Goal: Transaction & Acquisition: Purchase product/service

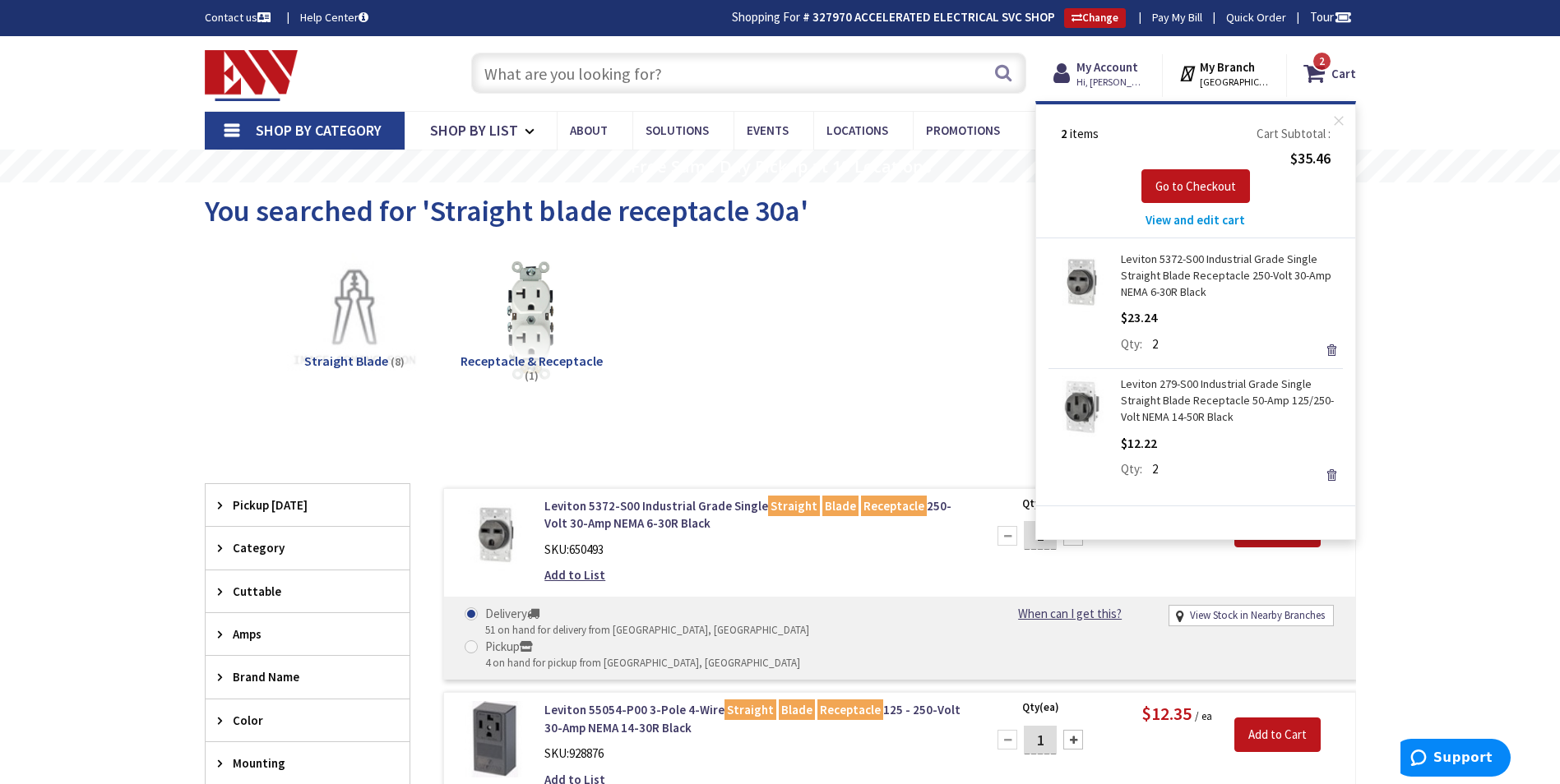
click at [654, 78] on input "text" at bounding box center [749, 72] width 555 height 41
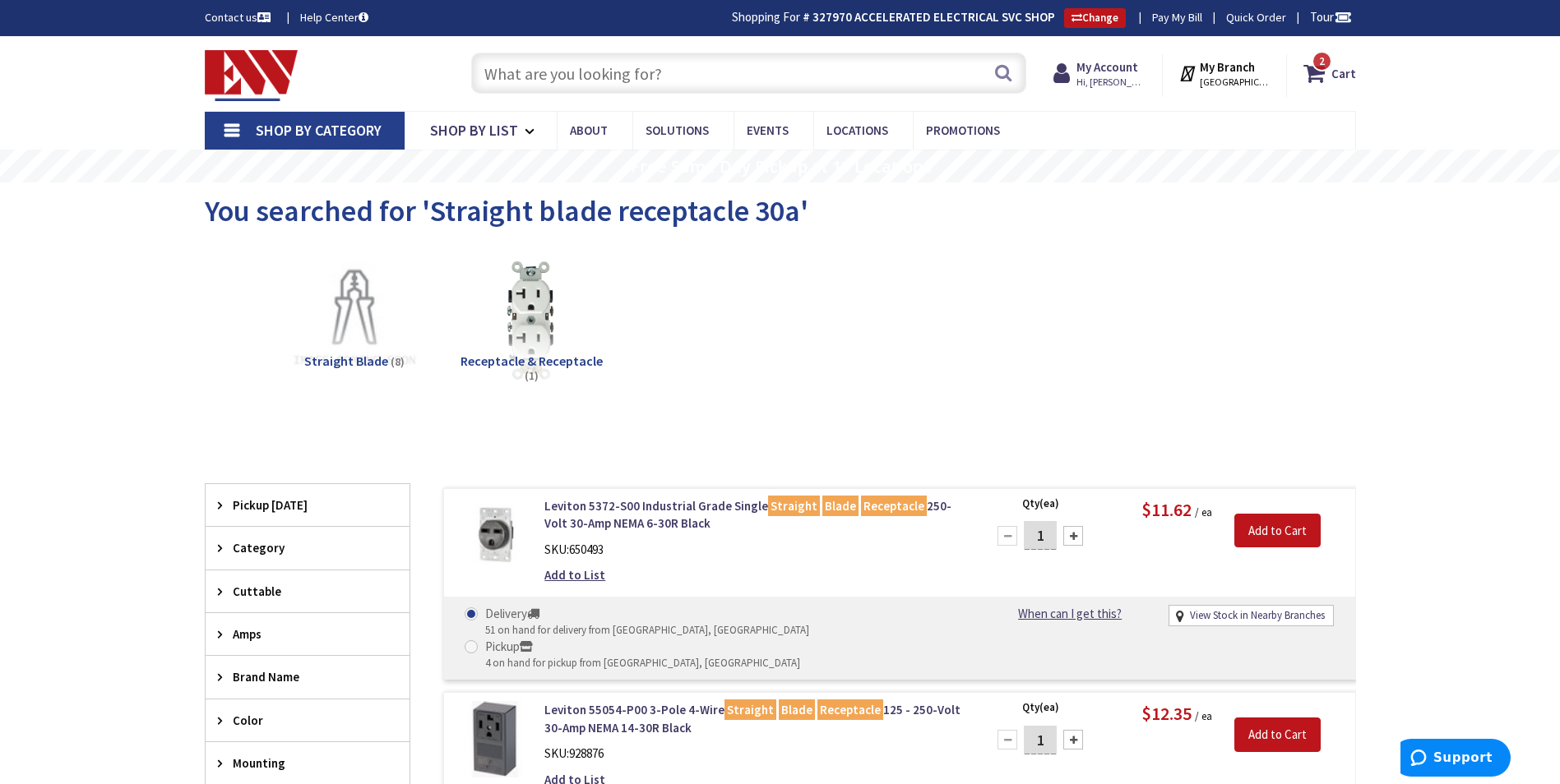
click at [780, 73] on input "text" at bounding box center [749, 72] width 555 height 41
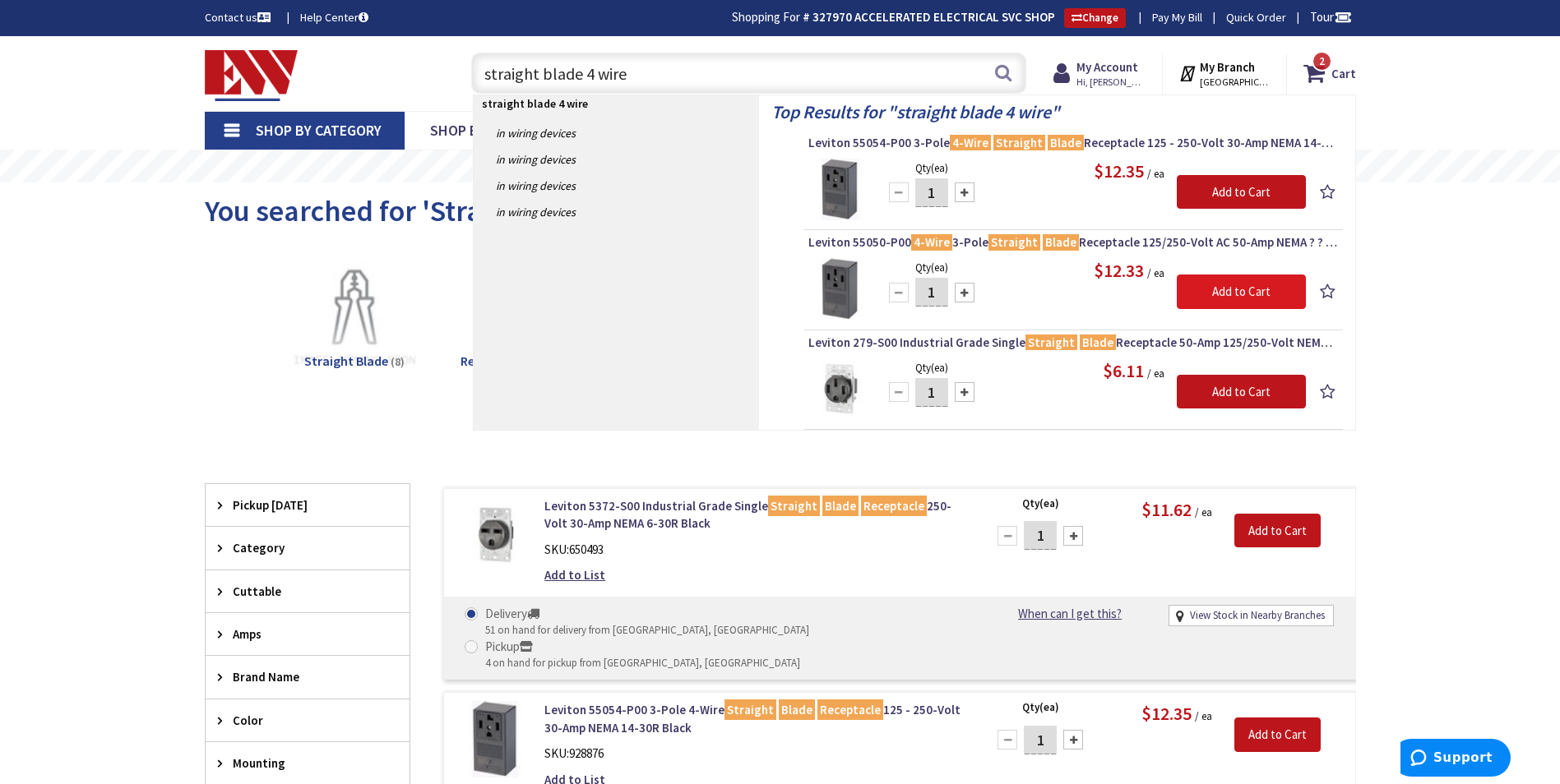
type input "straight blade 4 wire"
click at [1247, 285] on input "Add to Cart" at bounding box center [1240, 292] width 129 height 35
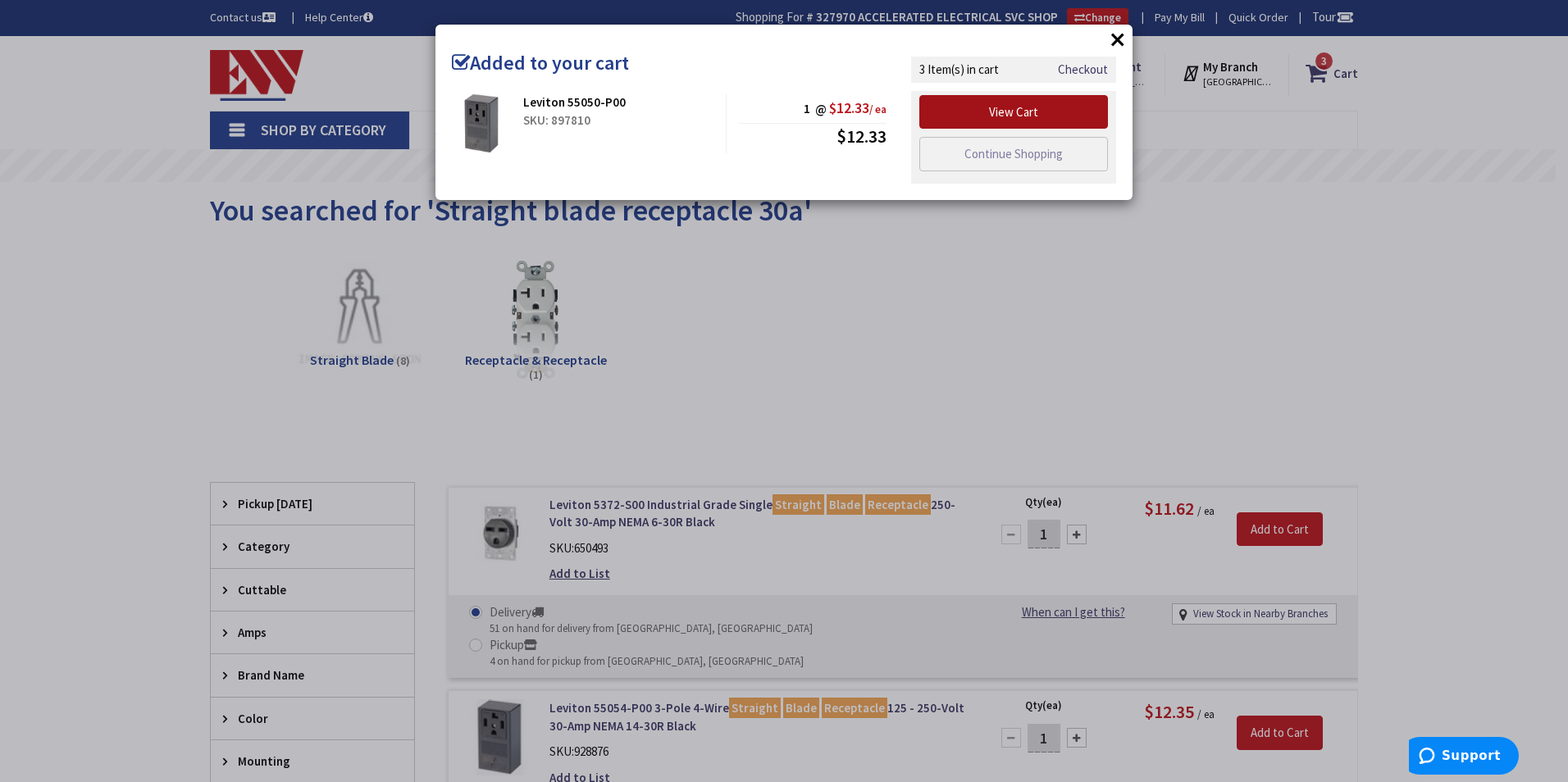
click at [1058, 113] on link "View Cart" at bounding box center [1014, 112] width 188 height 34
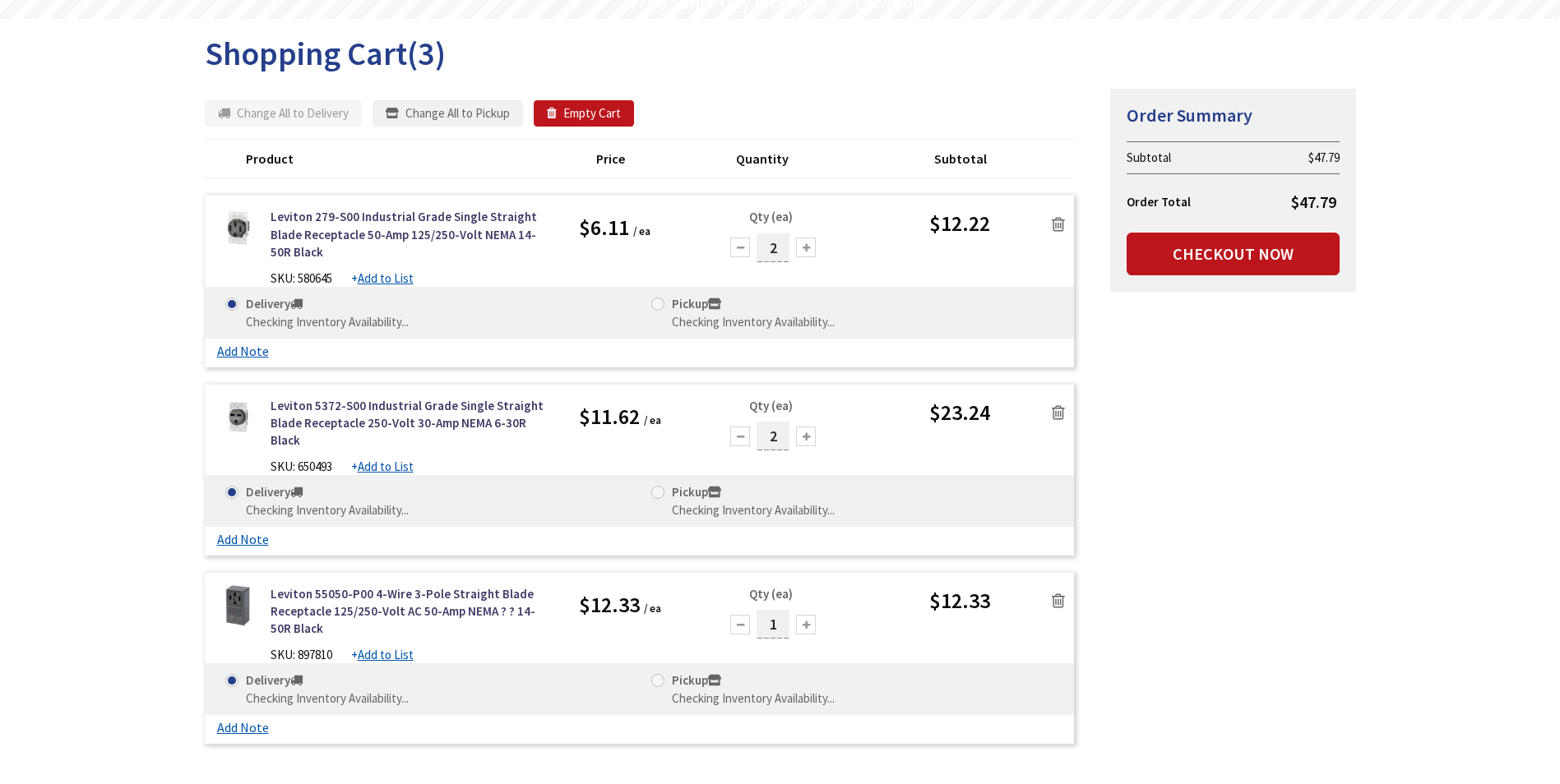
scroll to position [164, 0]
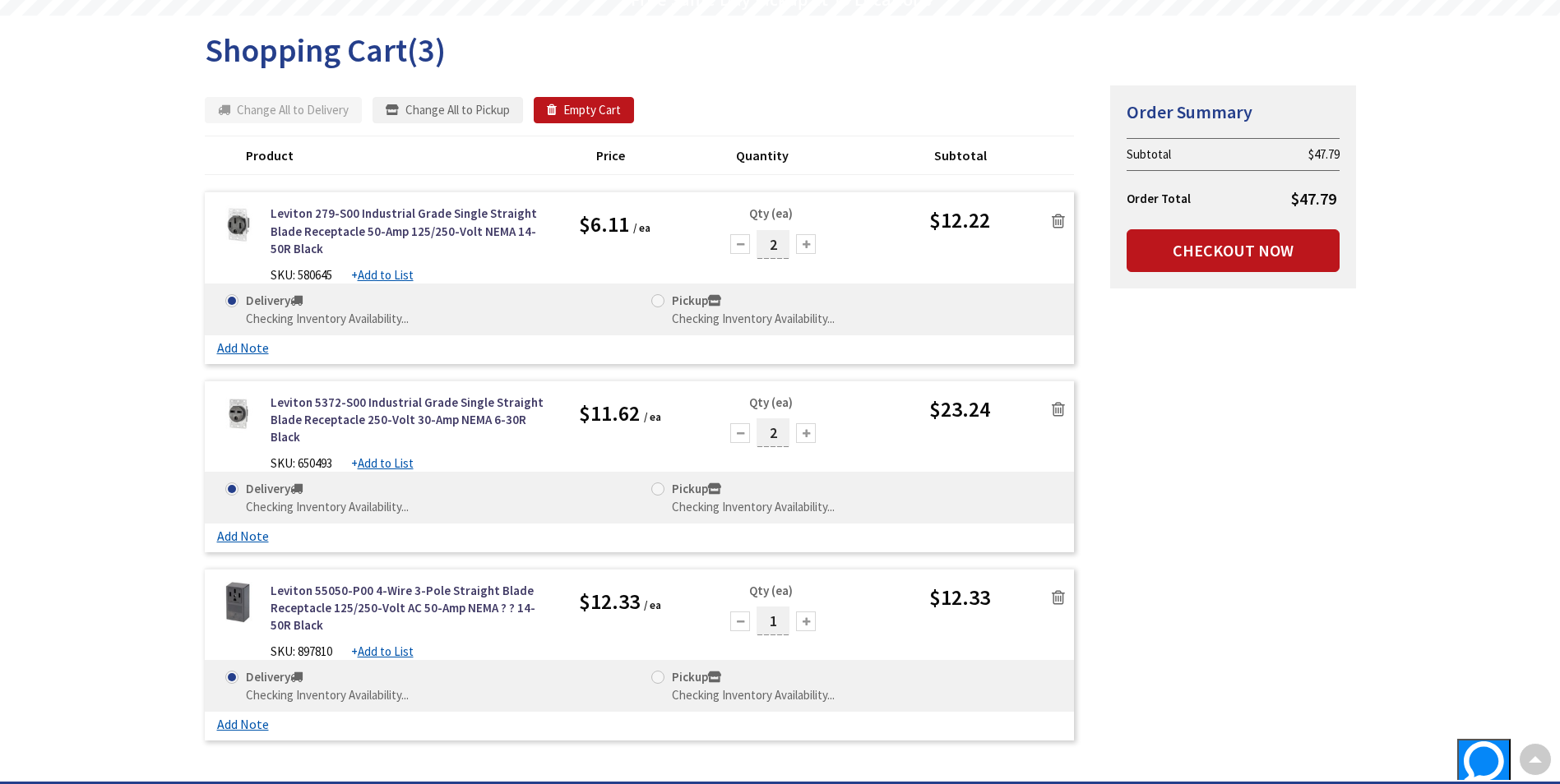
click at [1053, 219] on icon at bounding box center [1058, 222] width 13 height 17
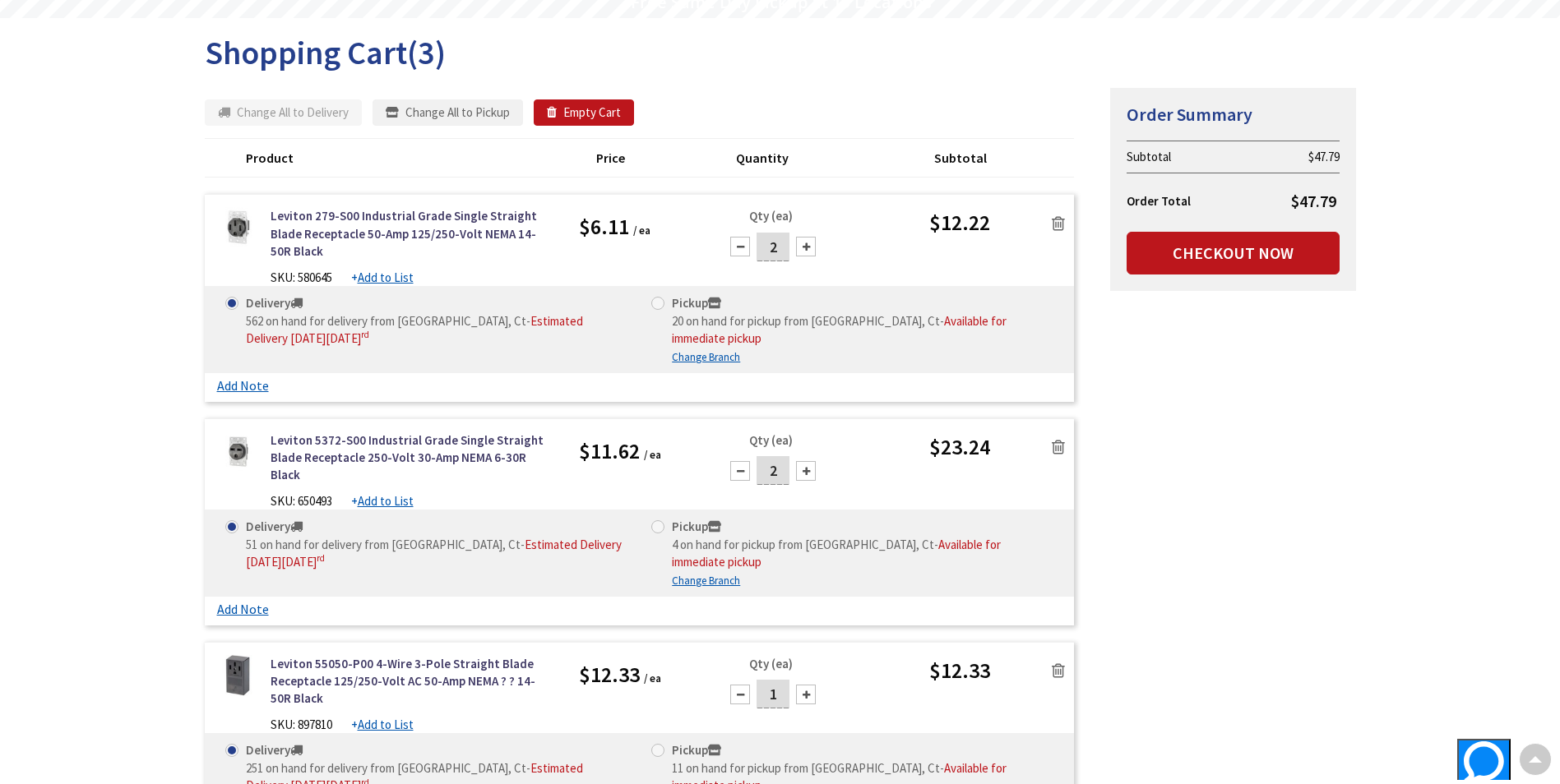
scroll to position [167, 0]
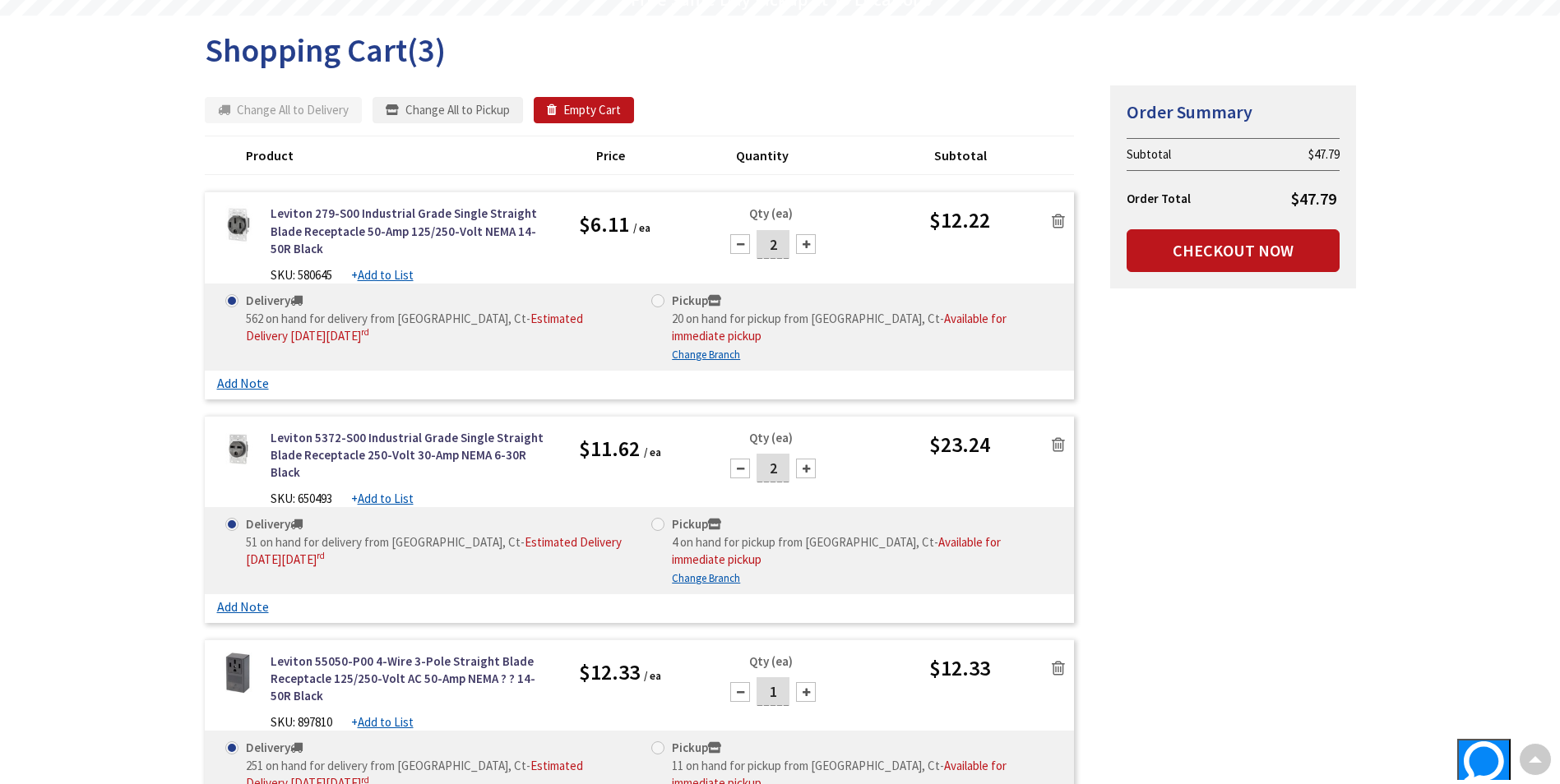
click at [1056, 216] on icon at bounding box center [1058, 222] width 13 height 17
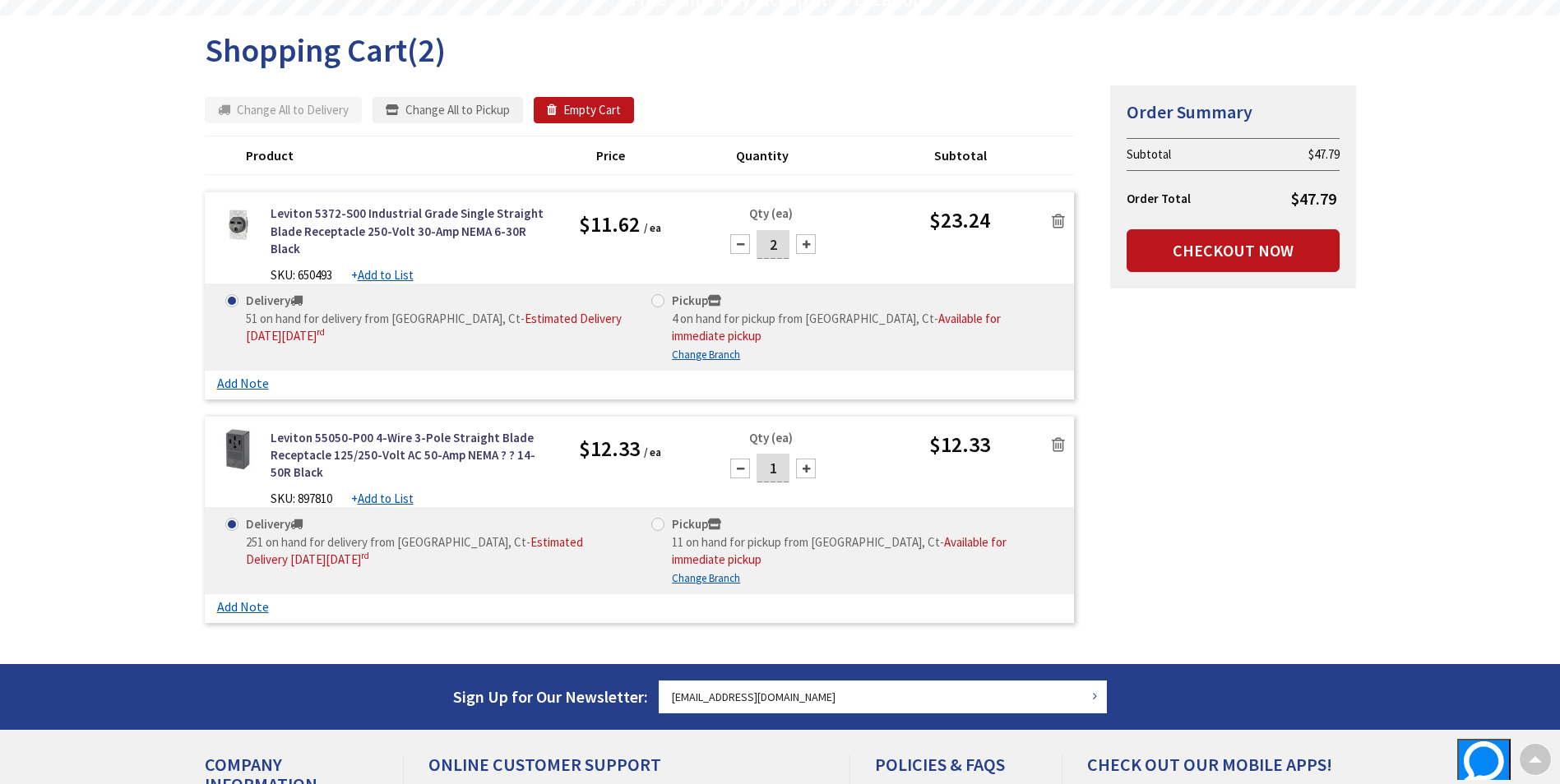
click at [1053, 220] on icon at bounding box center [1058, 222] width 13 height 17
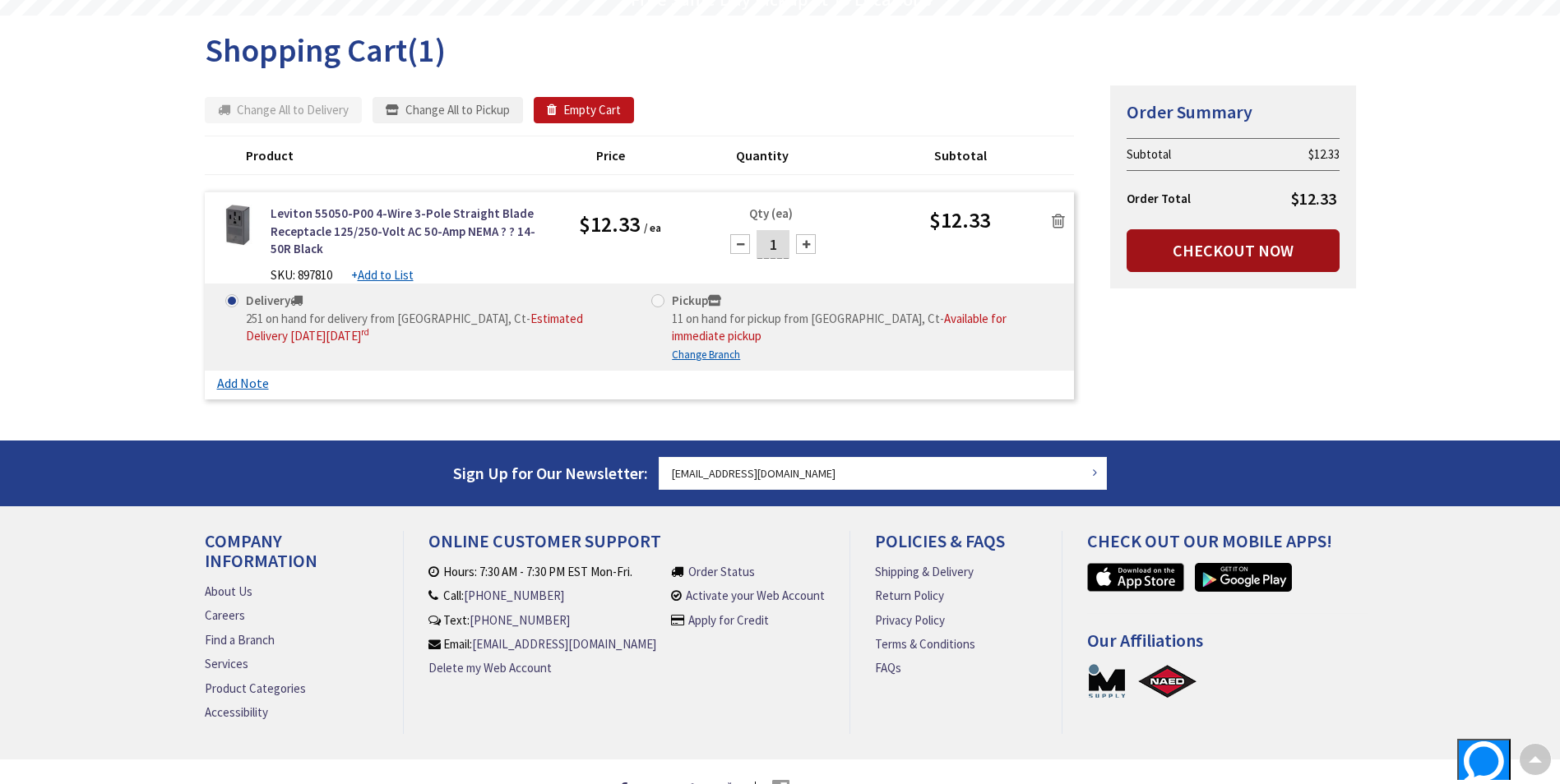
click at [1161, 258] on link "Checkout Now" at bounding box center [1233, 250] width 213 height 43
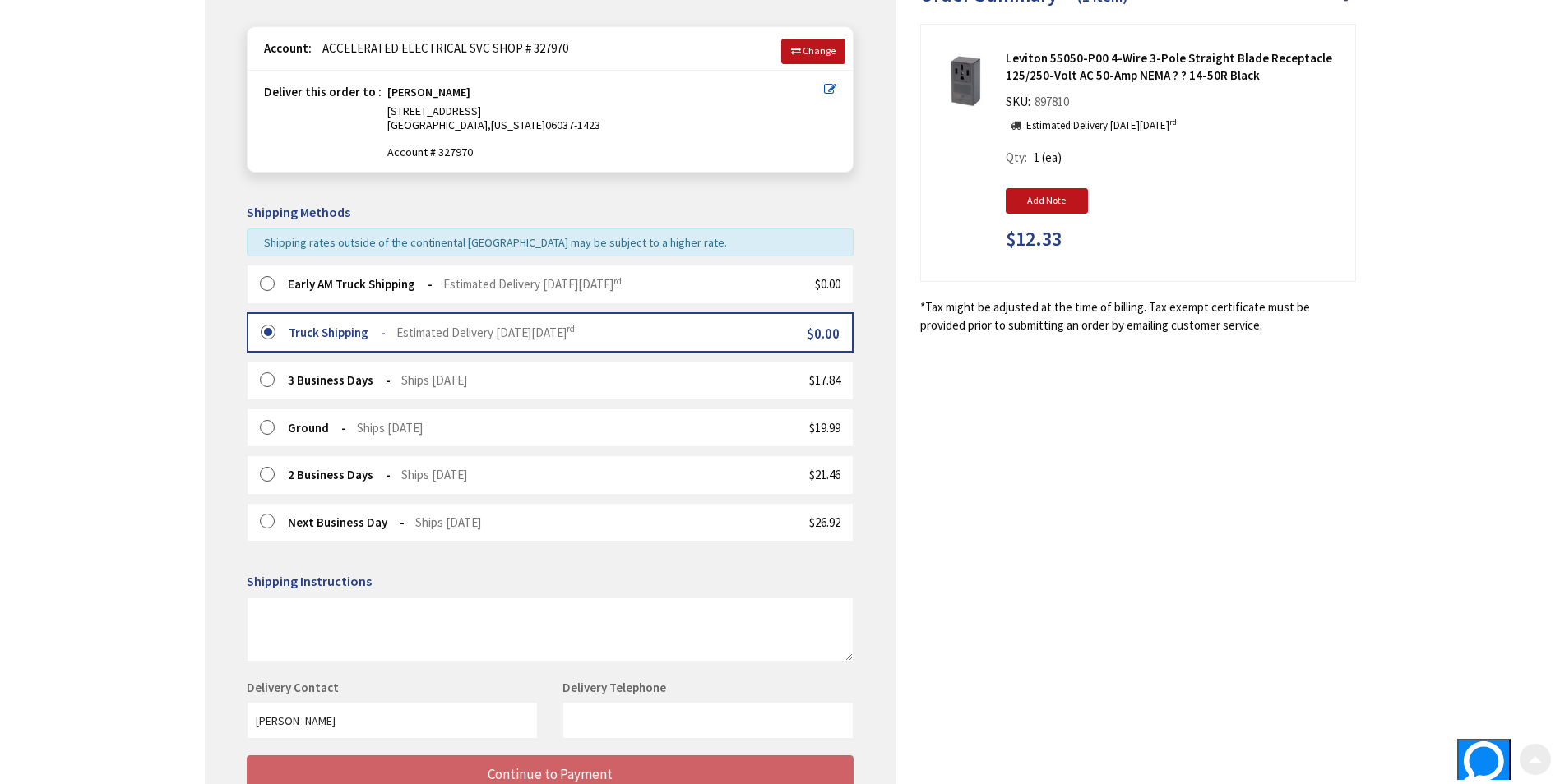
scroll to position [247, 0]
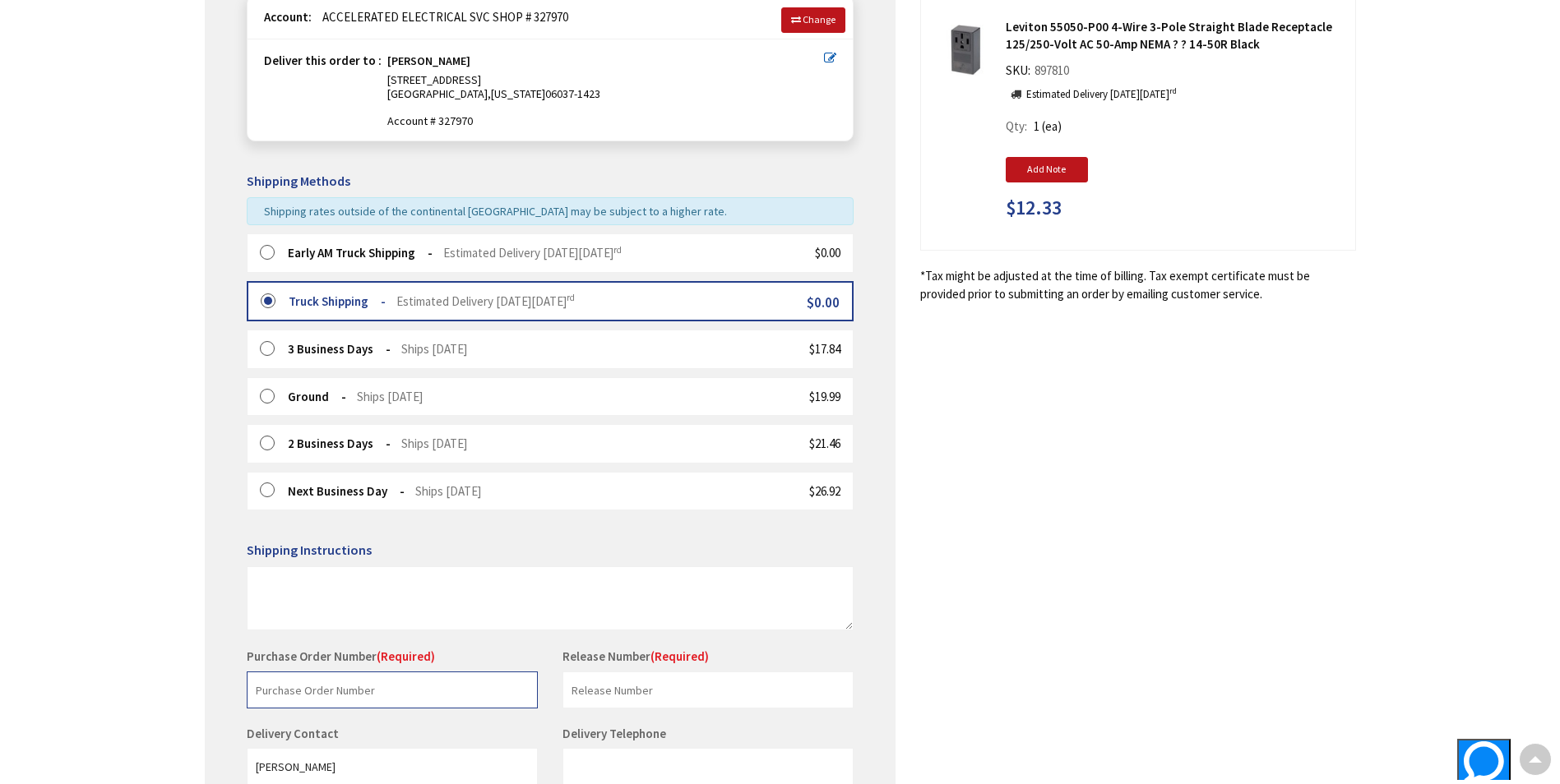
drag, startPoint x: 403, startPoint y: 689, endPoint x: 384, endPoint y: 679, distance: 21.5
click at [396, 685] on input "text" at bounding box center [392, 690] width 291 height 37
type input "T"
type input "Mario"
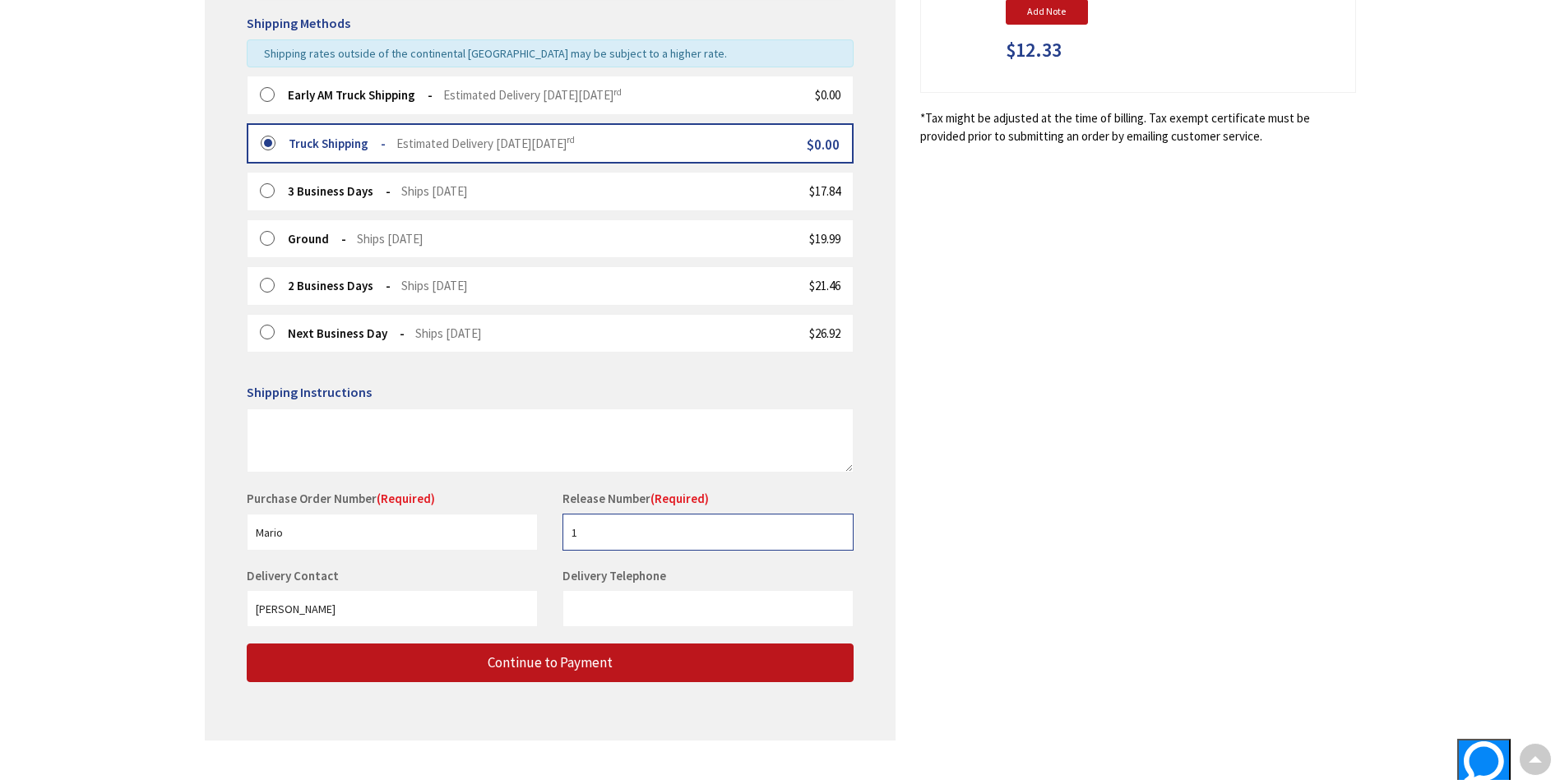
scroll to position [411, 0]
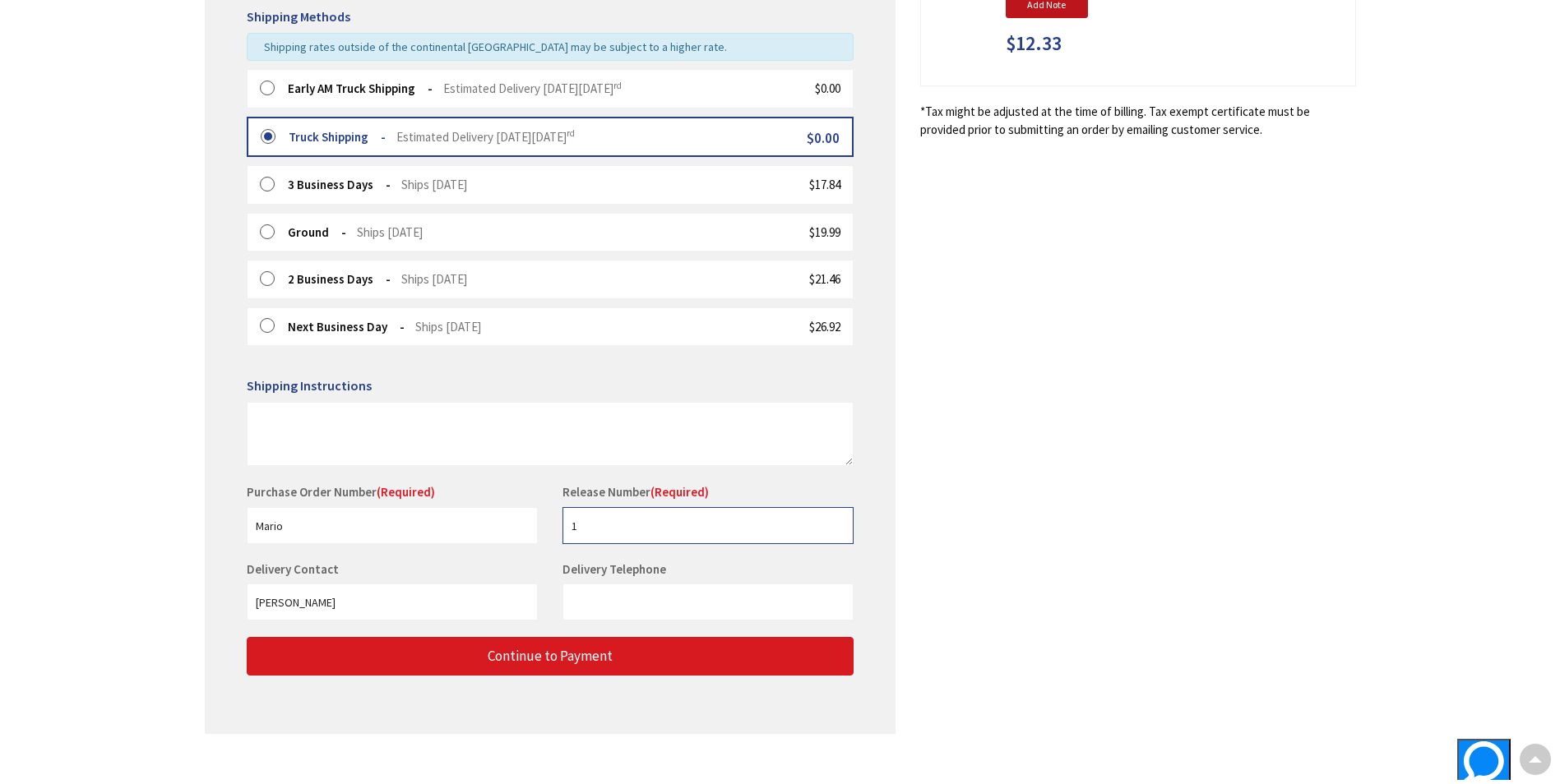
type input "1"
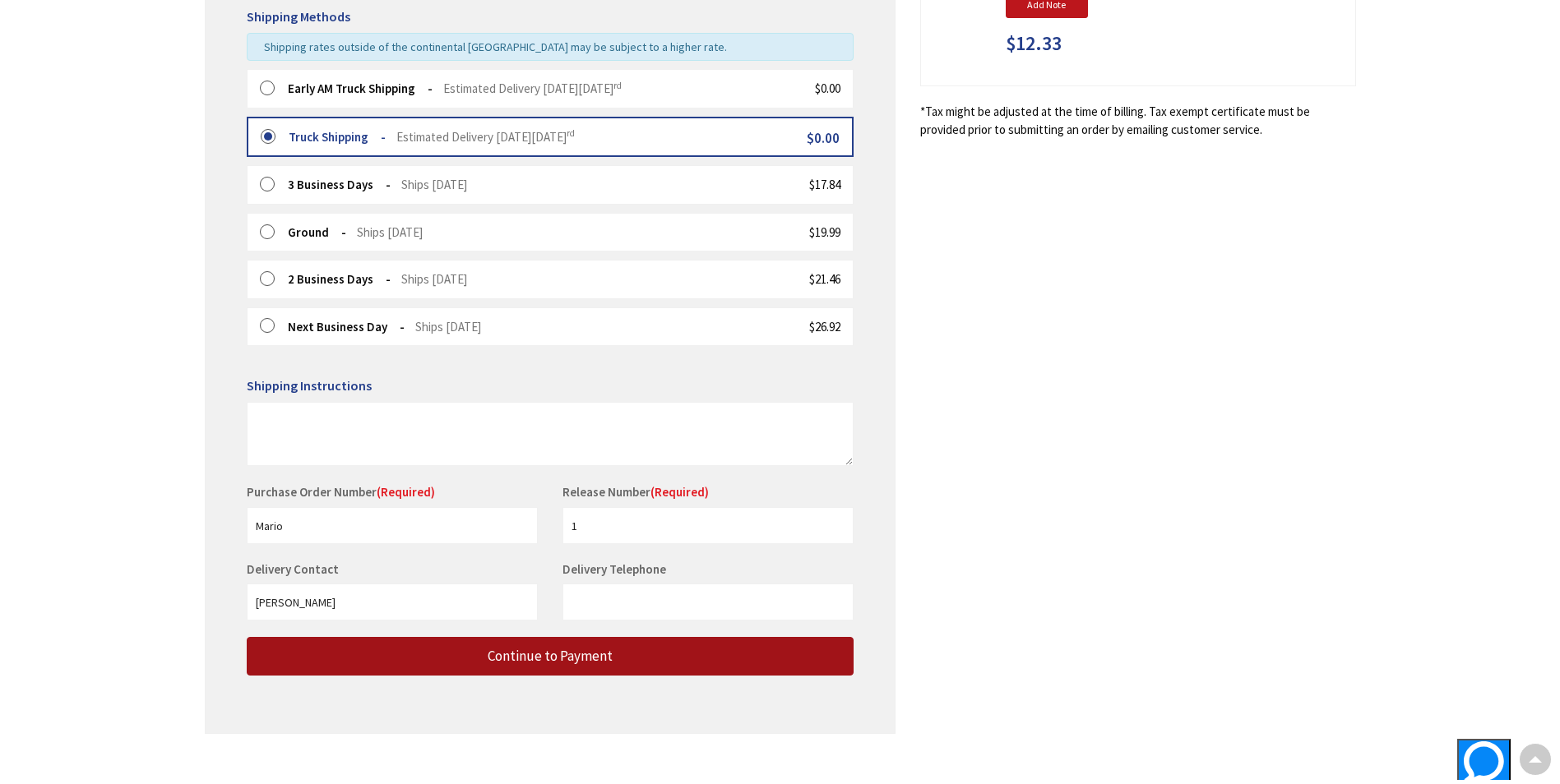
click at [442, 640] on button "Continue to Payment" at bounding box center [551, 657] width 607 height 39
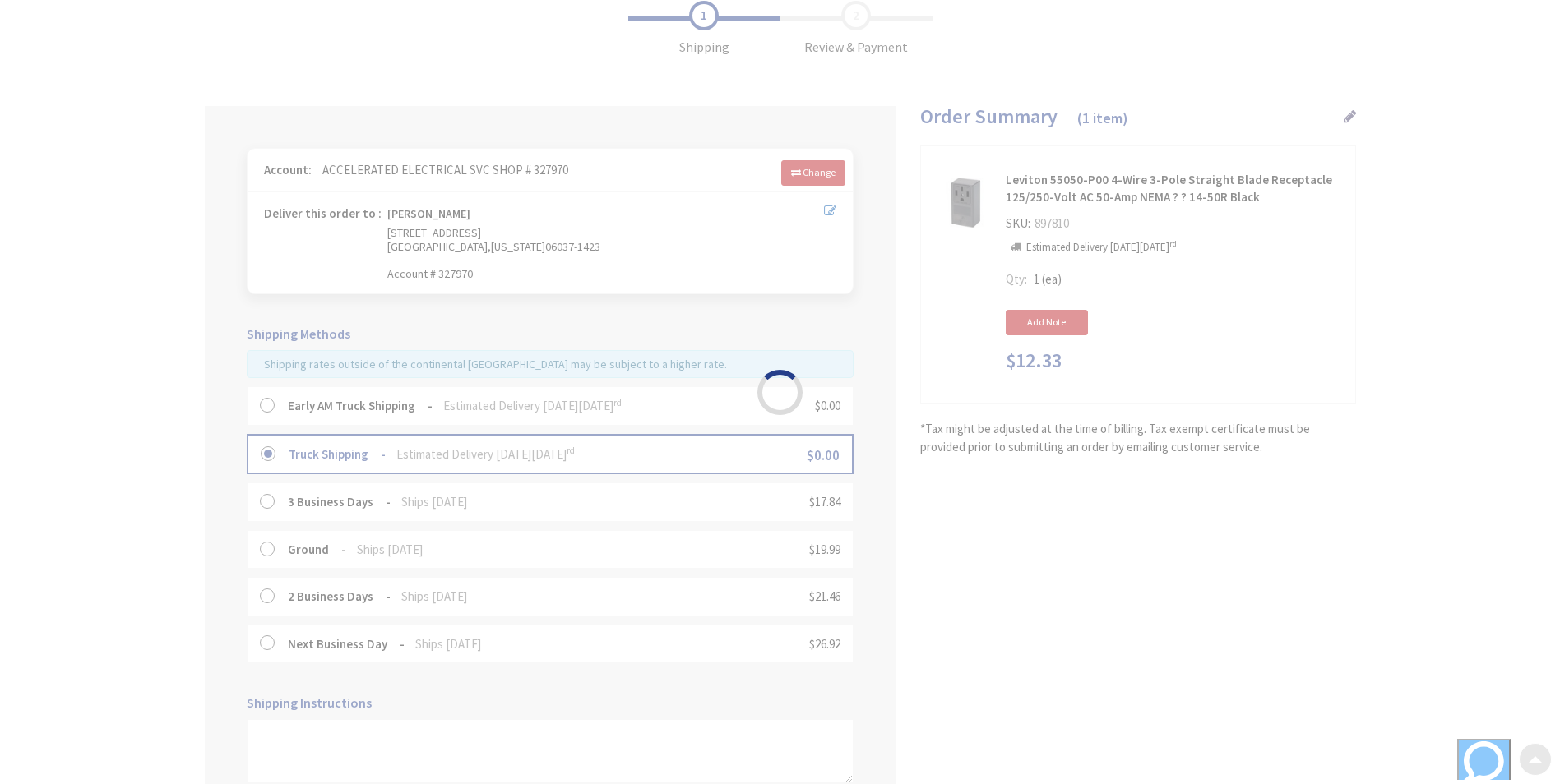
scroll to position [83, 0]
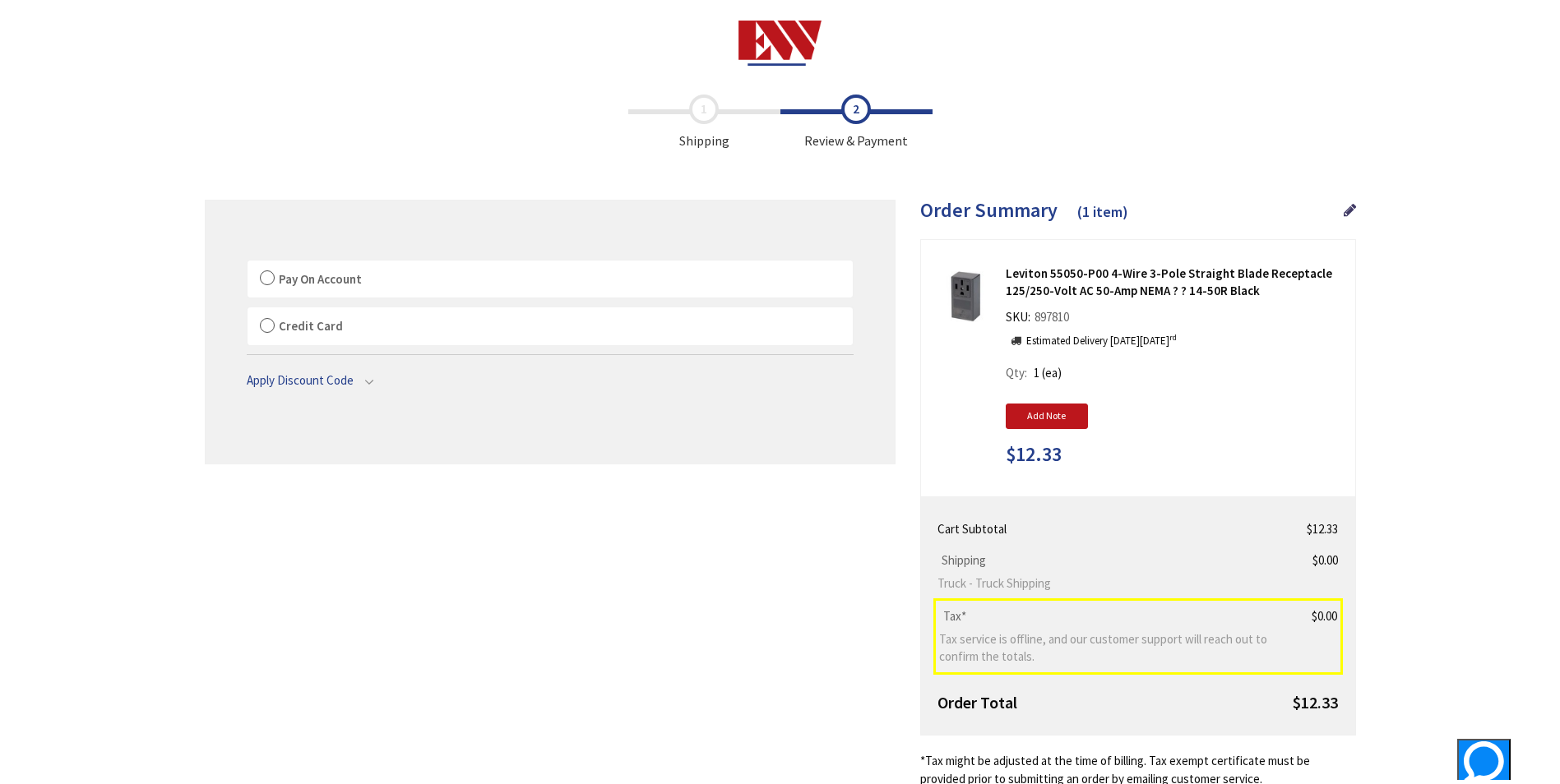
click at [282, 282] on span "Pay On Account" at bounding box center [320, 279] width 83 height 16
click at [260, 278] on label "Pay On Account" at bounding box center [550, 279] width 605 height 38
click at [247, 264] on input "Pay On Account" at bounding box center [247, 264] width 0 height 0
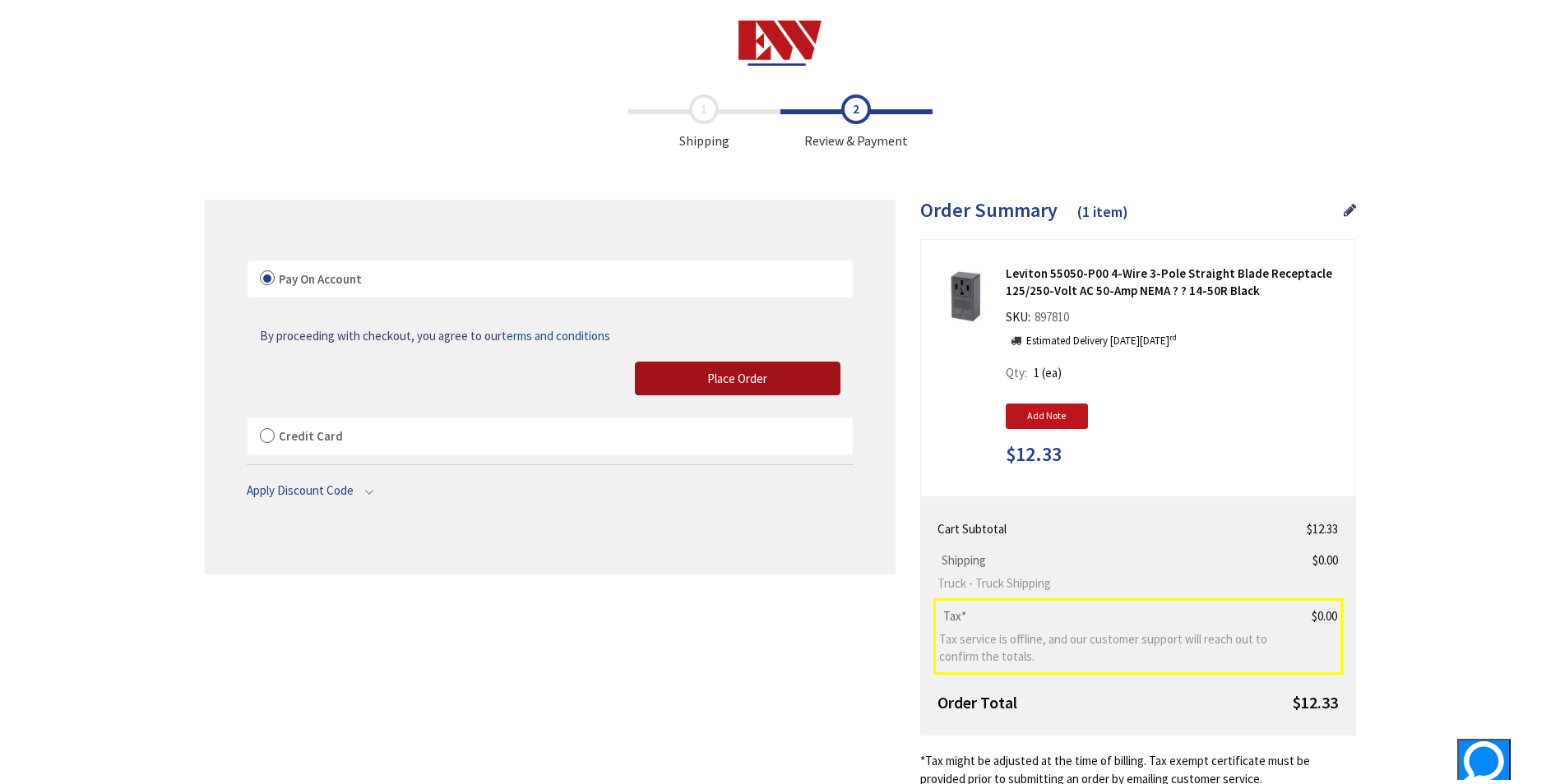
click at [724, 383] on span "Place Order" at bounding box center [737, 379] width 60 height 16
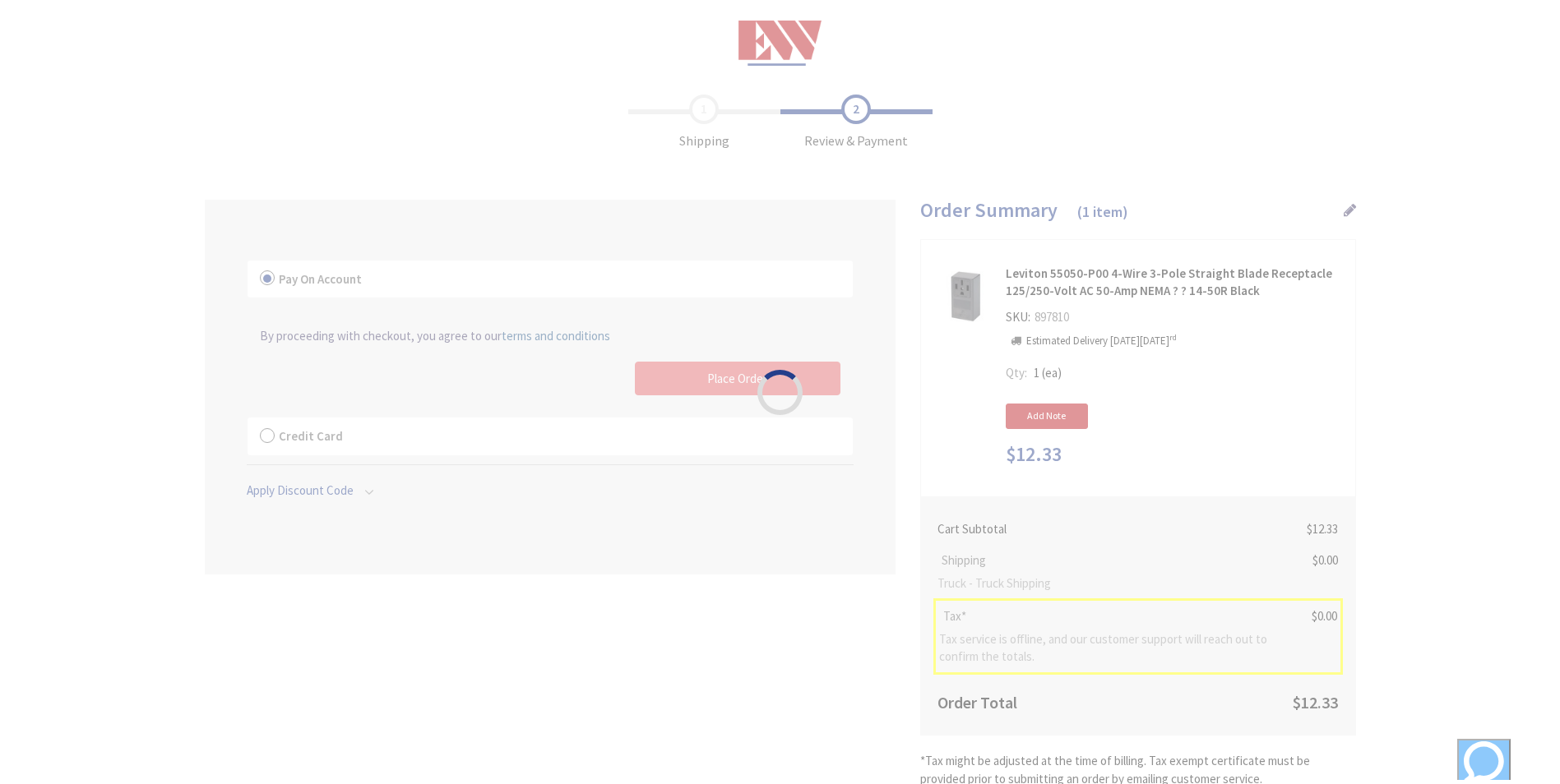
click at [724, 383] on div "Please wait..." at bounding box center [780, 392] width 1560 height 784
